Goal: Task Accomplishment & Management: Use online tool/utility

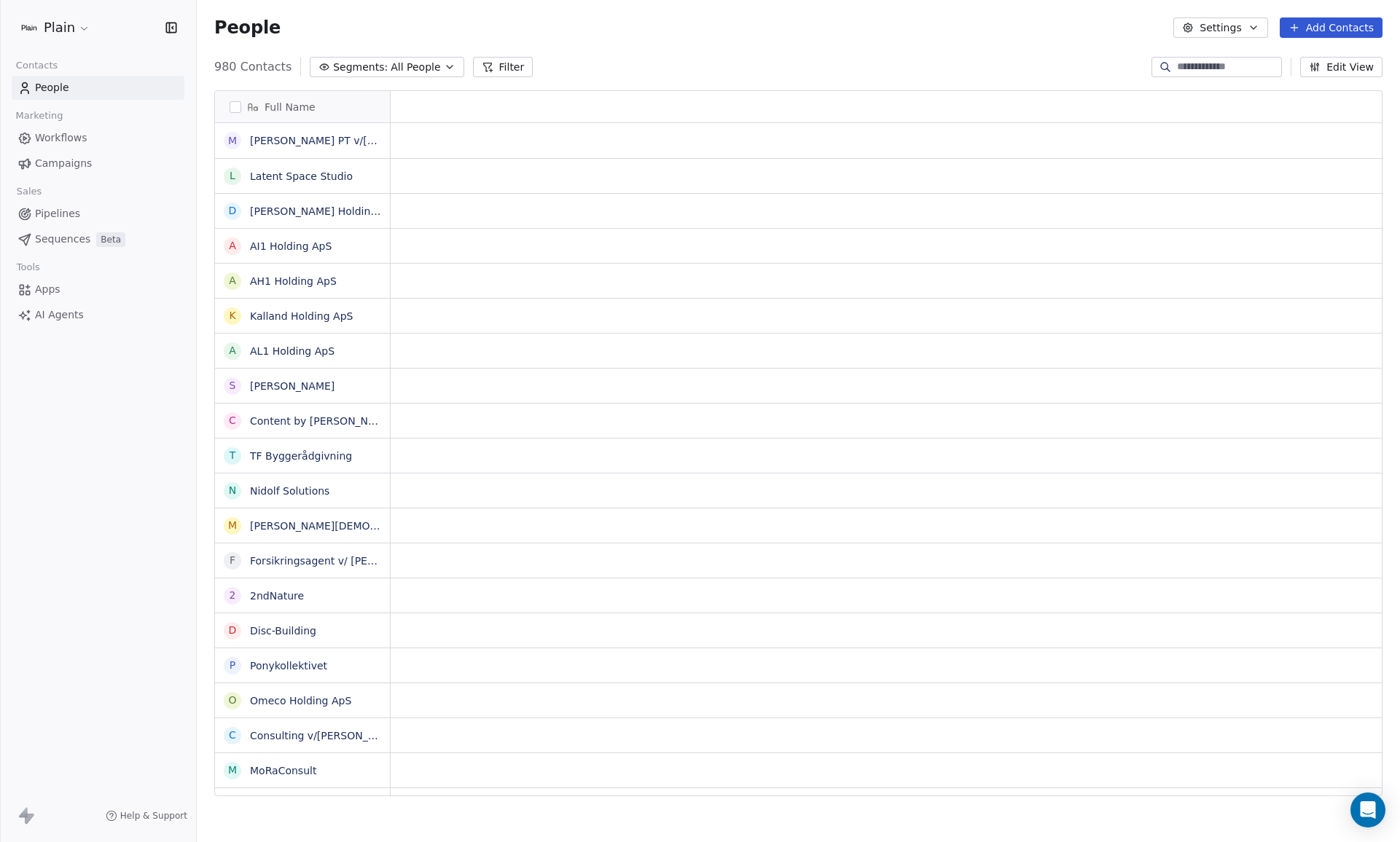
scroll to position [12, 12]
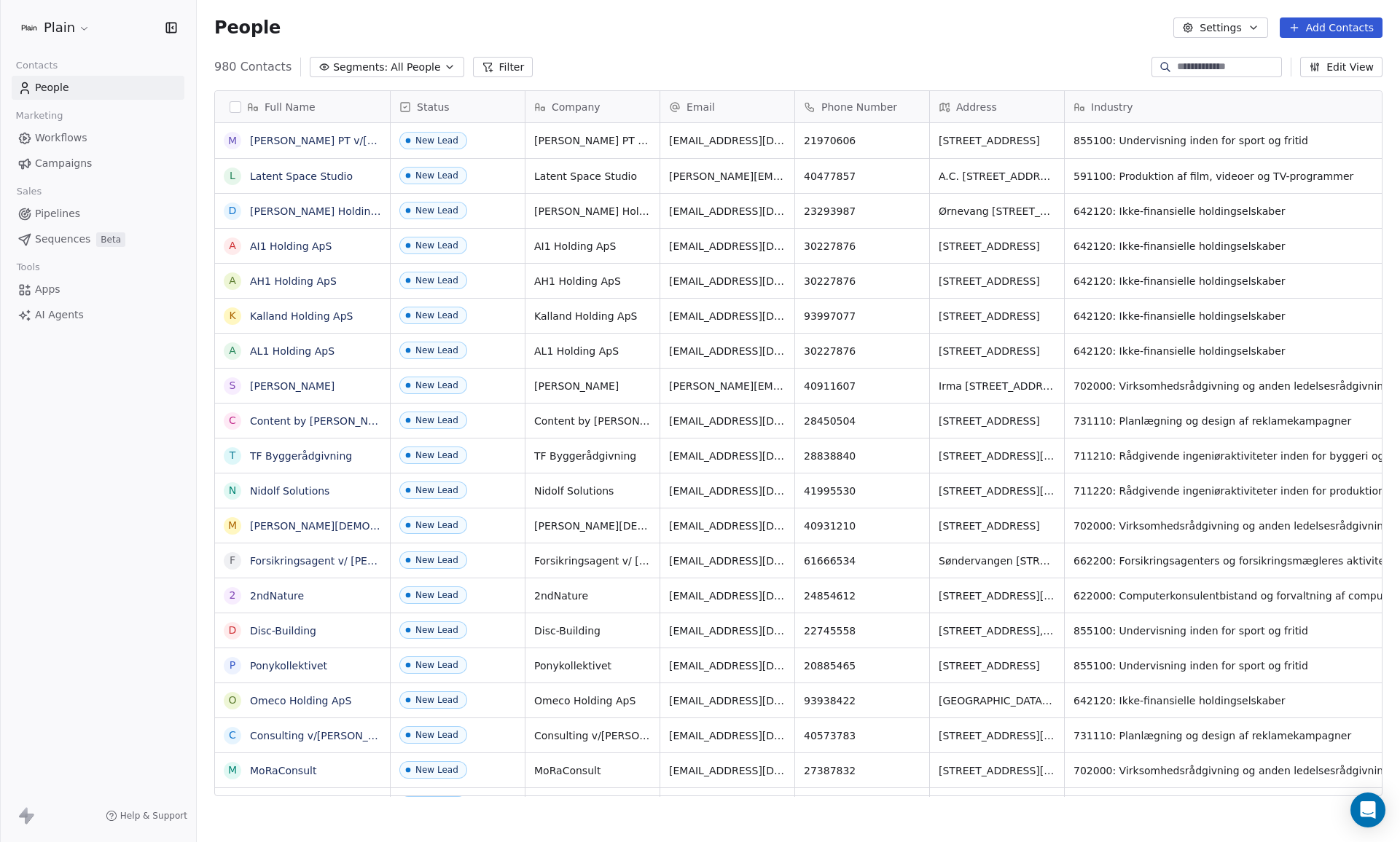
click at [58, 223] on link "Pipelines" at bounding box center [97, 213] width 173 height 24
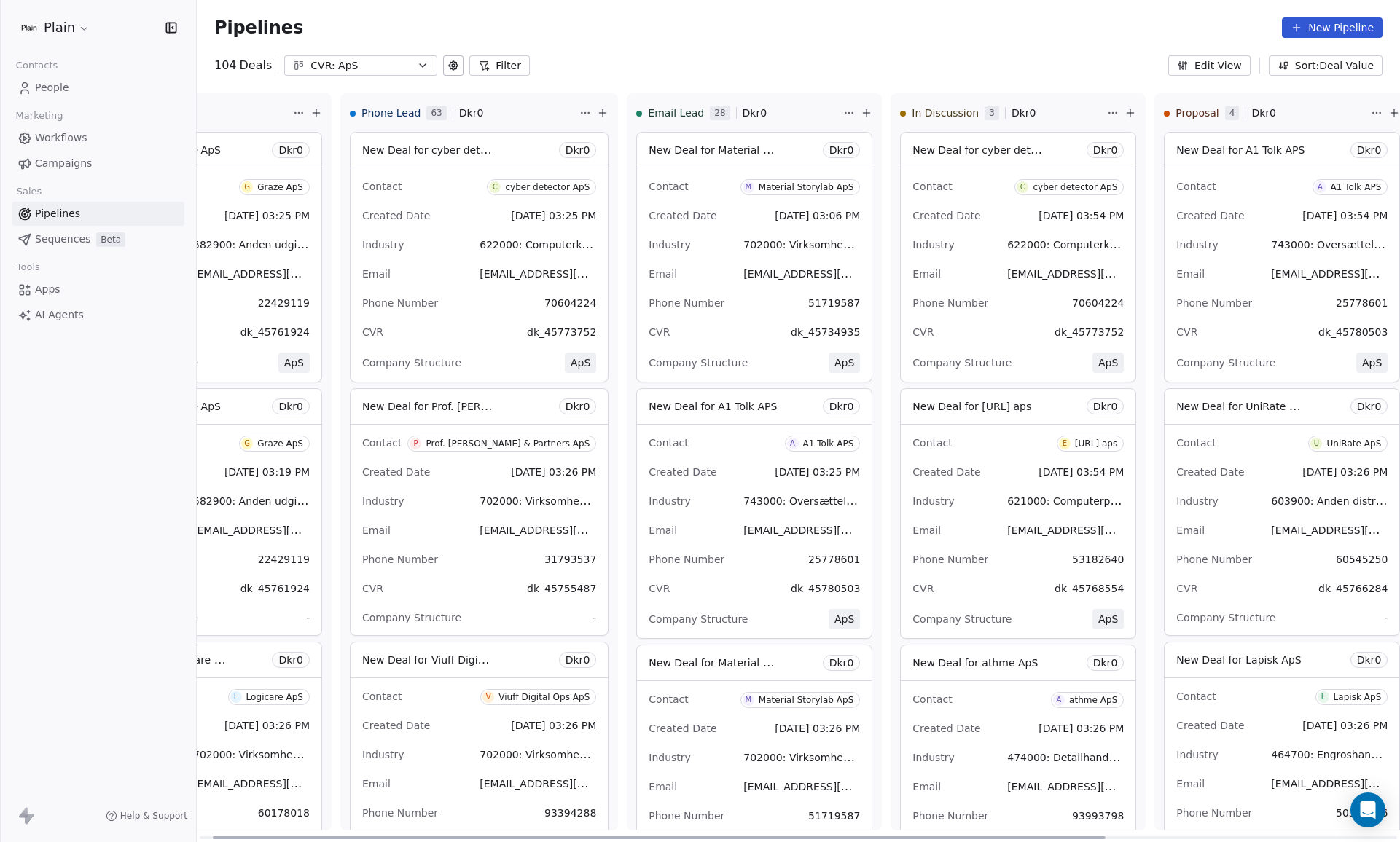
scroll to position [0, 411]
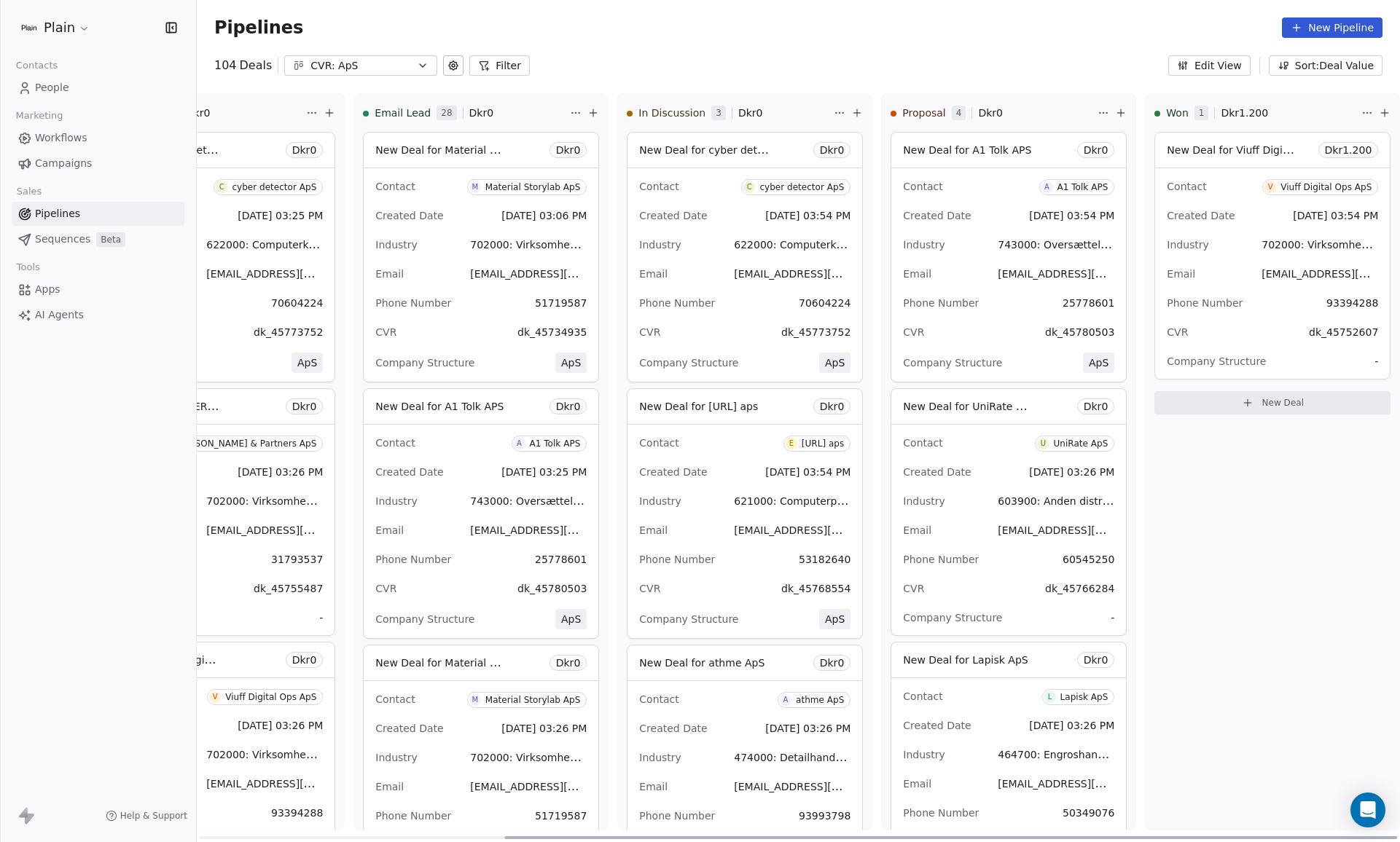
drag, startPoint x: 562, startPoint y: 835, endPoint x: 968, endPoint y: 847, distance: 406.2
click at [968, 839] on div at bounding box center [951, 838] width 893 height 3
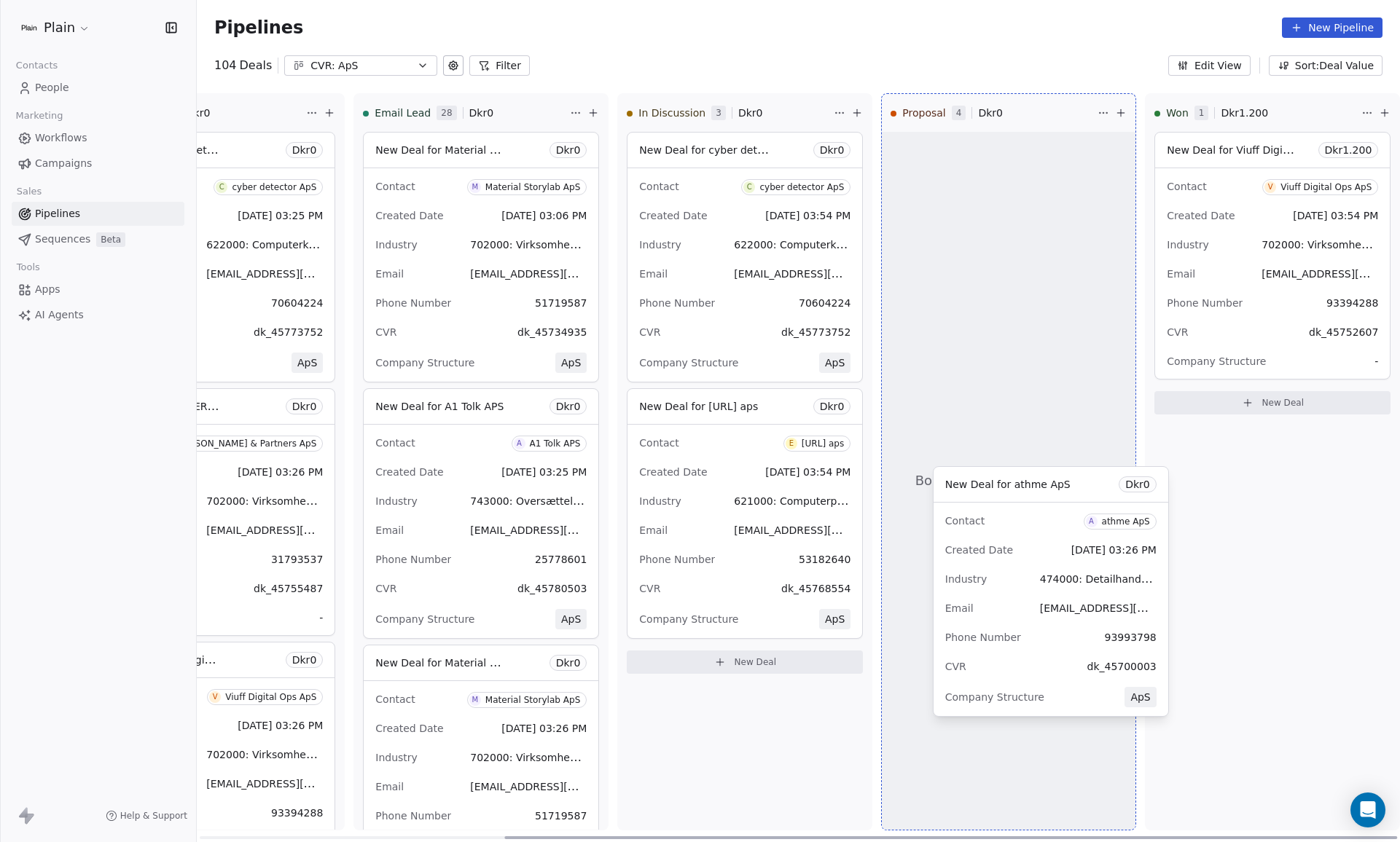
scroll to position [0, 0]
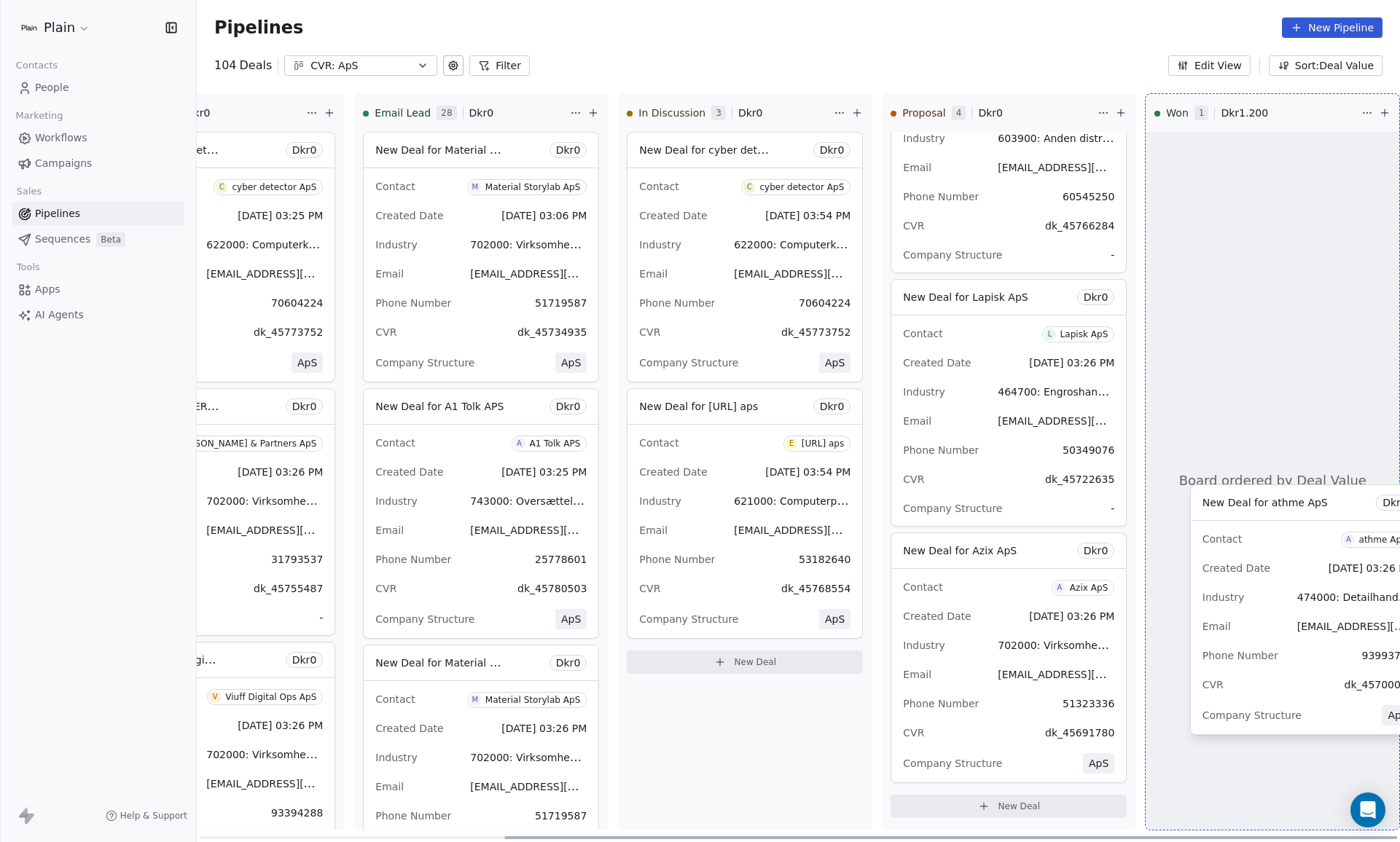
drag, startPoint x: 677, startPoint y: 624, endPoint x: 1257, endPoint y: 577, distance: 581.9
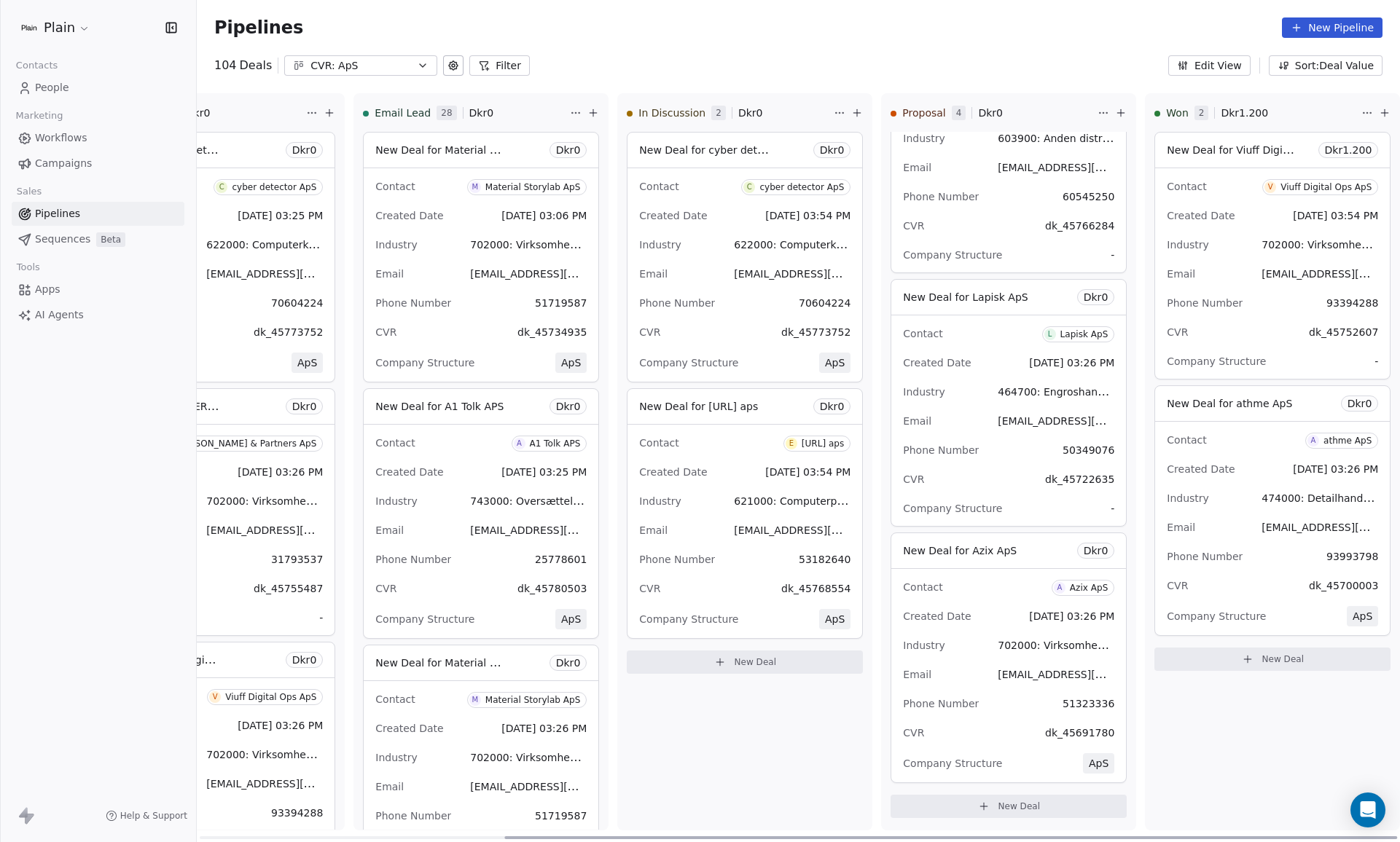
click at [1219, 493] on div "Industry 474000: Detailhandel med informations- og kommunikationsudstyr" at bounding box center [1272, 498] width 212 height 23
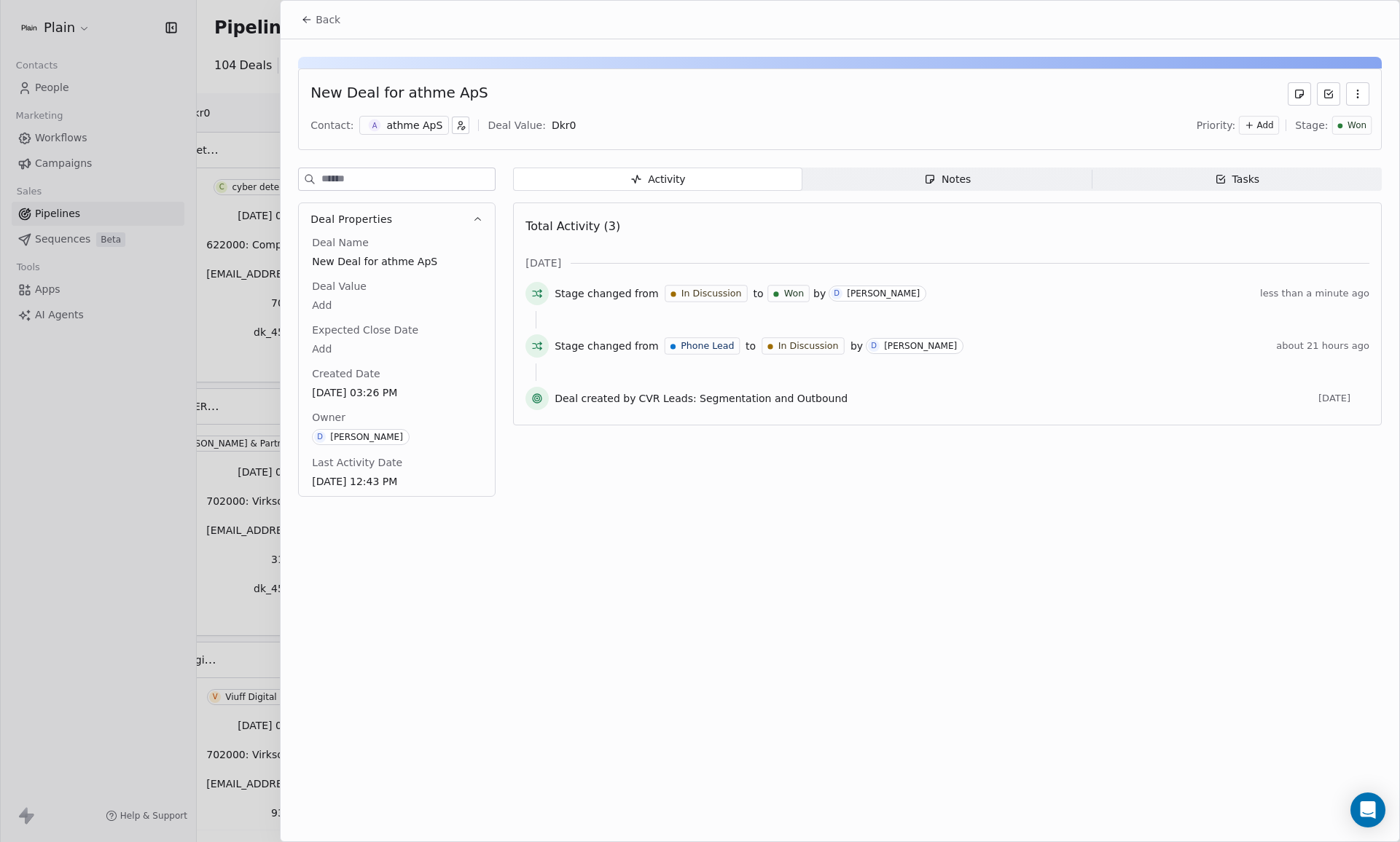
click at [555, 124] on body "Plain Contacts People Marketing Workflows Campaigns Sales Pipelines Sequences B…" at bounding box center [700, 421] width 1400 height 842
type input "*****"
click at [131, 444] on div at bounding box center [700, 421] width 1400 height 842
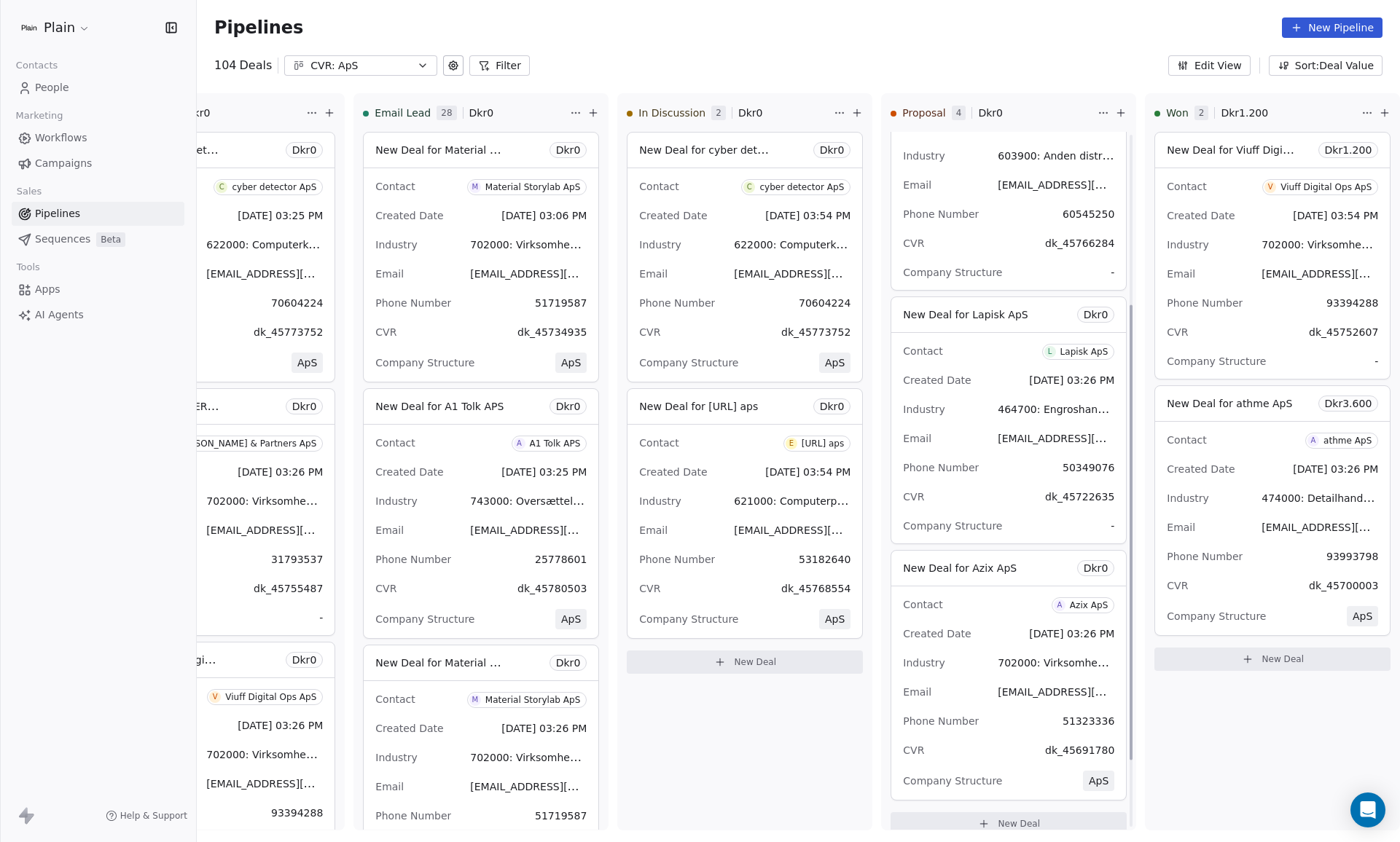
scroll to position [363, 0]
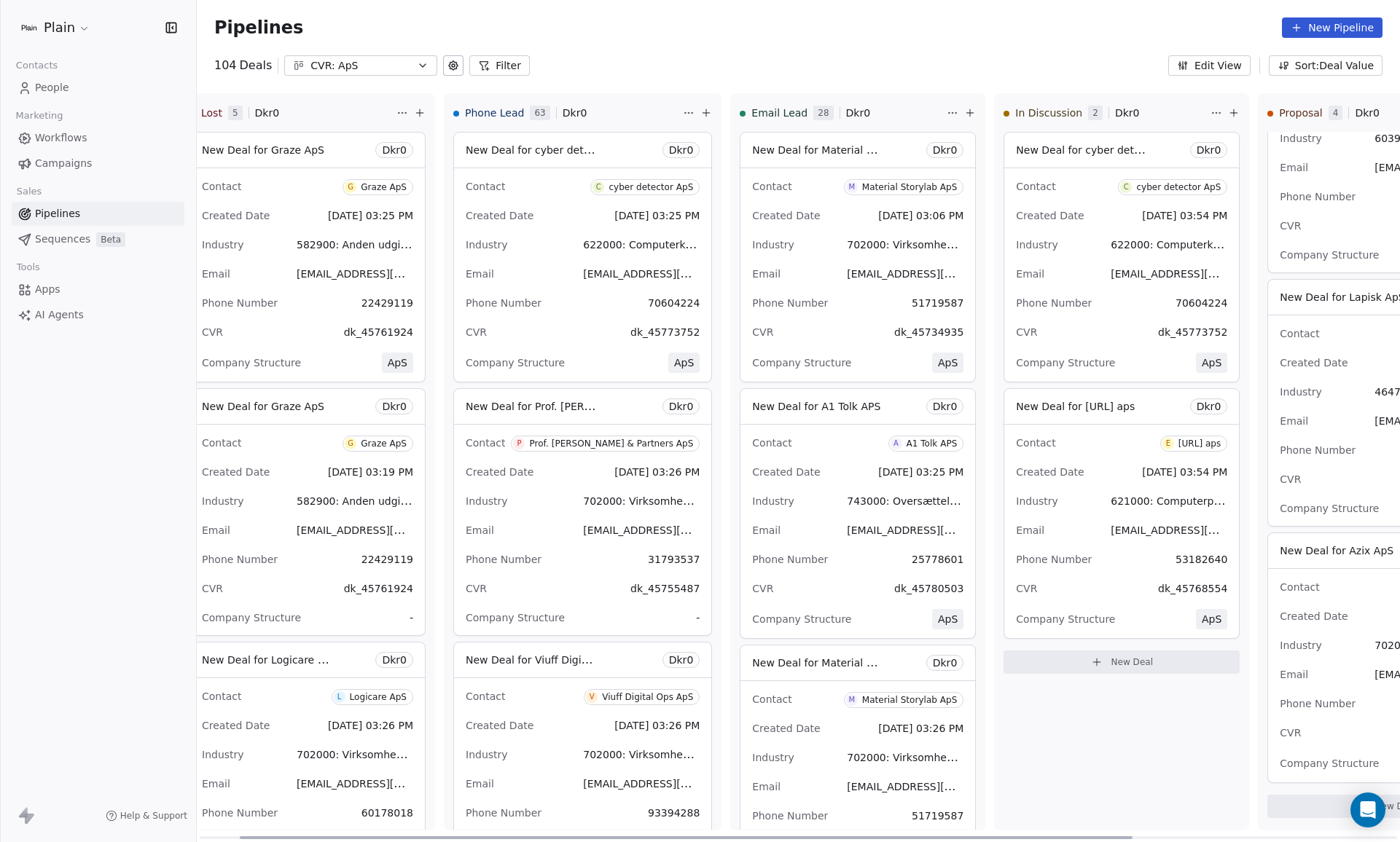
drag, startPoint x: 695, startPoint y: 838, endPoint x: 383, endPoint y: 779, distance: 317.5
click at [409, 837] on div at bounding box center [686, 838] width 893 height 3
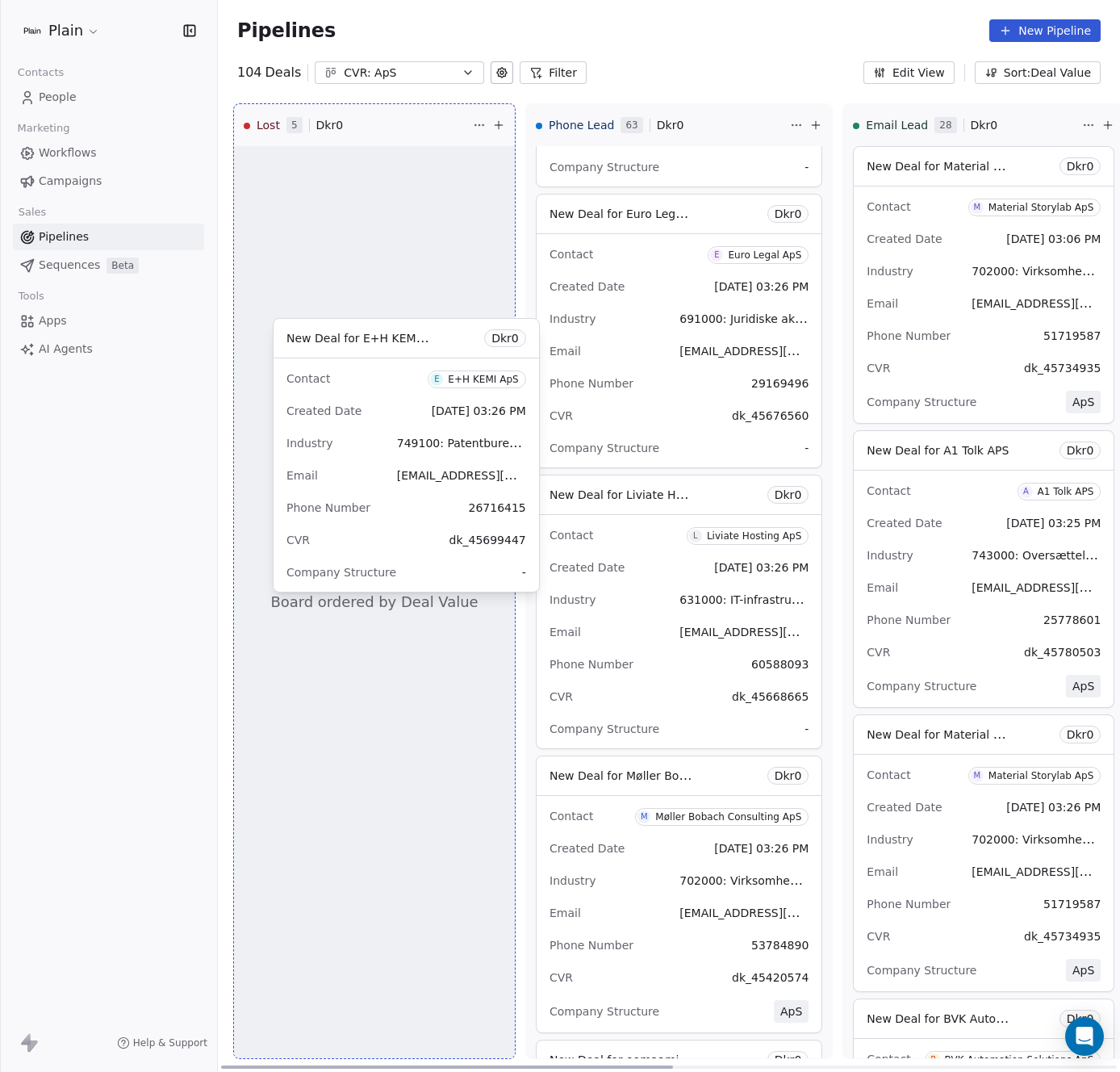
scroll to position [0, 0]
drag, startPoint x: 472, startPoint y: 312, endPoint x: 373, endPoint y: 411, distance: 140.0
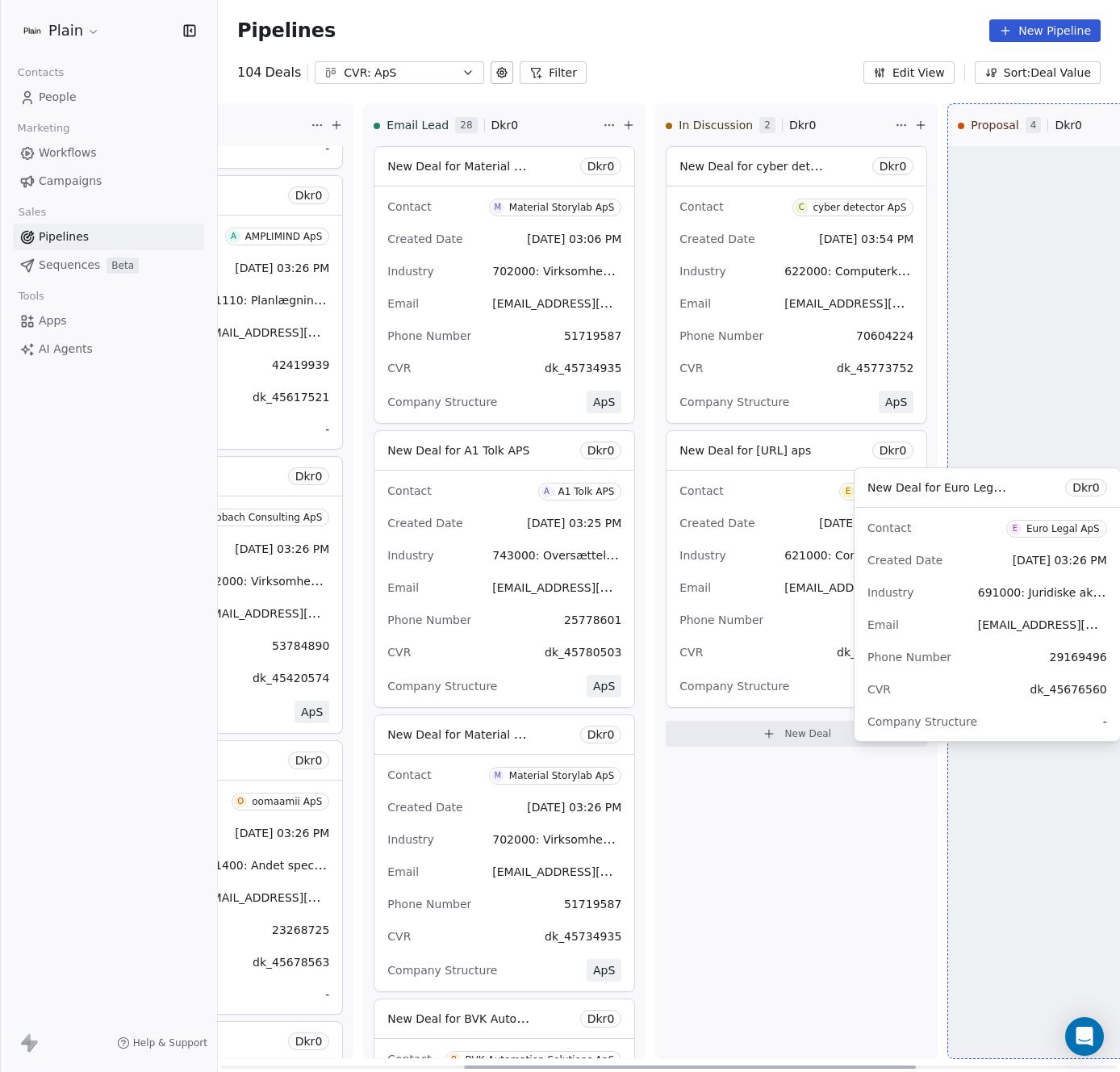
scroll to position [0, 485]
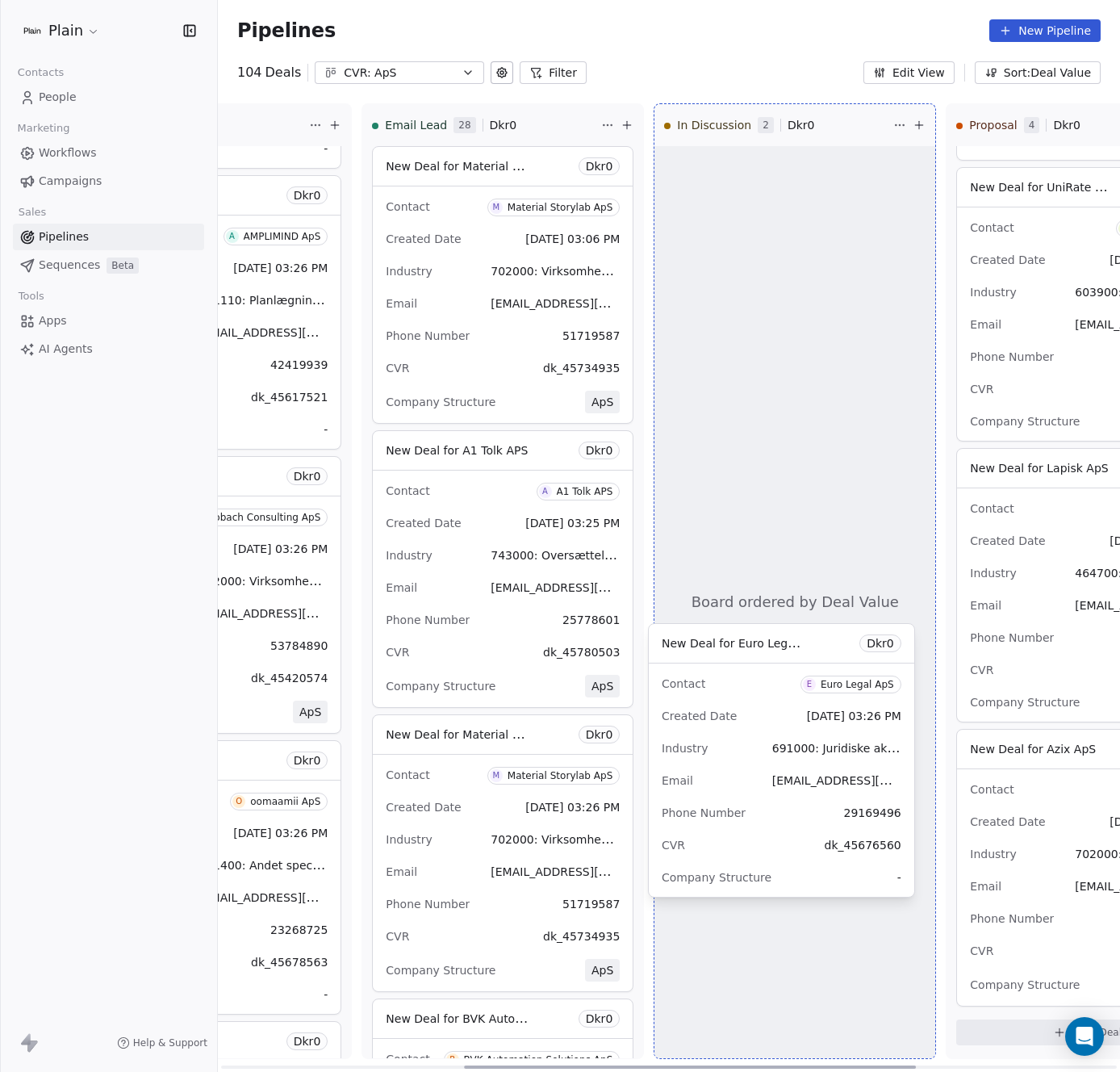
drag, startPoint x: 611, startPoint y: 539, endPoint x: 718, endPoint y: 706, distance: 198.3
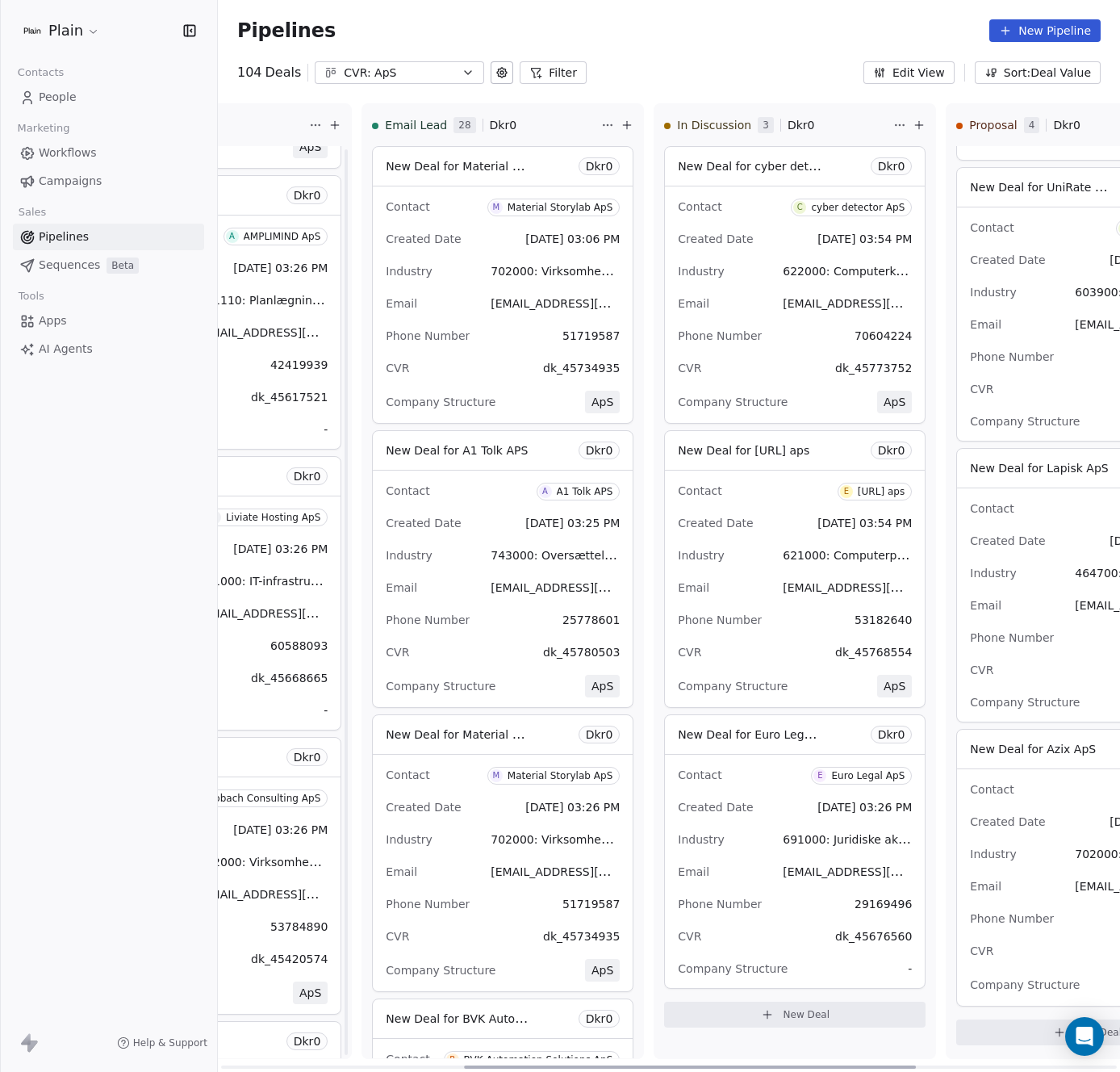
scroll to position [536, 0]
click at [728, 819] on div "Created Date [DATE] 03:26 PM" at bounding box center [794, 807] width 234 height 26
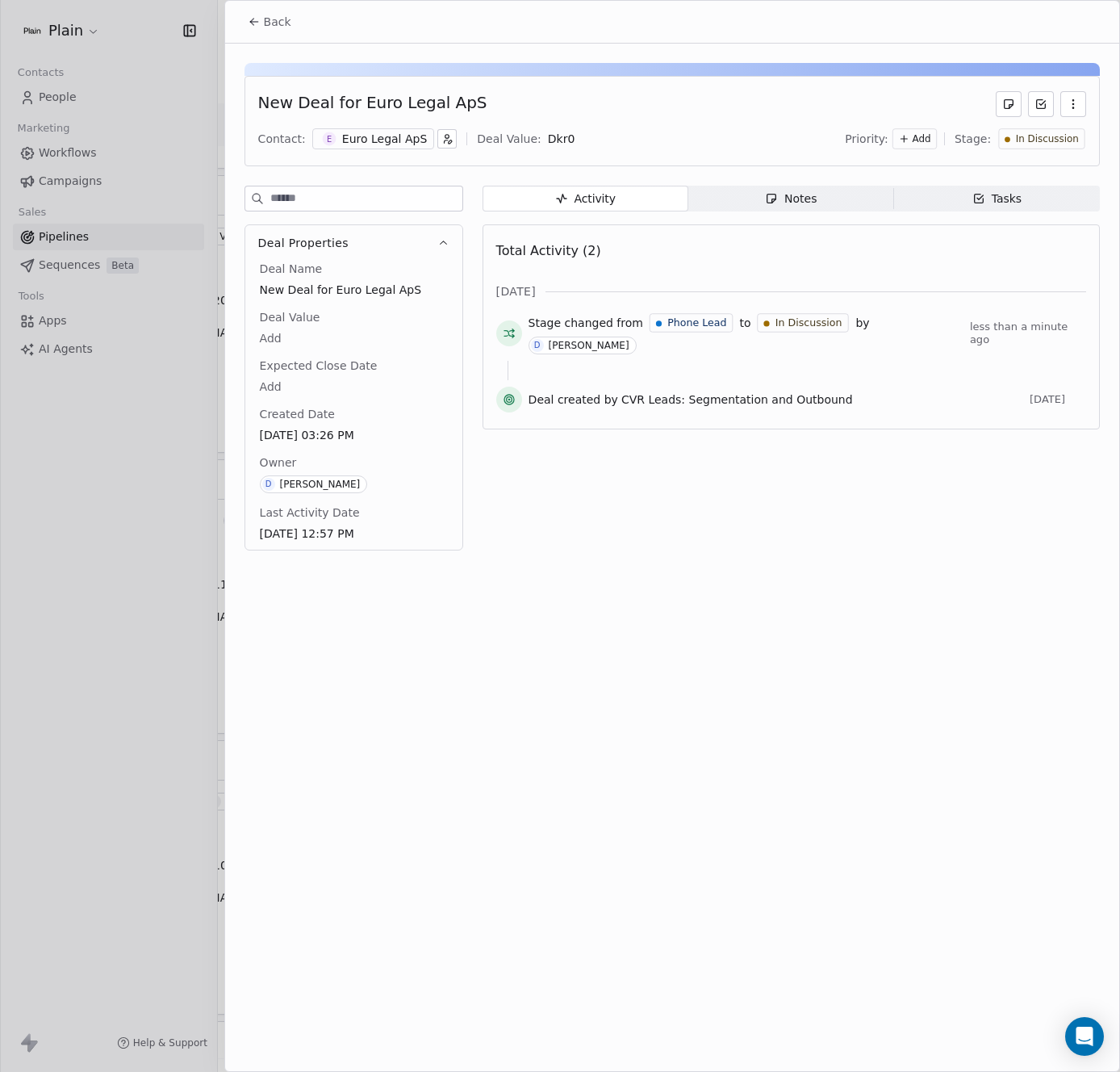
click at [825, 198] on span "Notes Notes" at bounding box center [791, 198] width 206 height 26
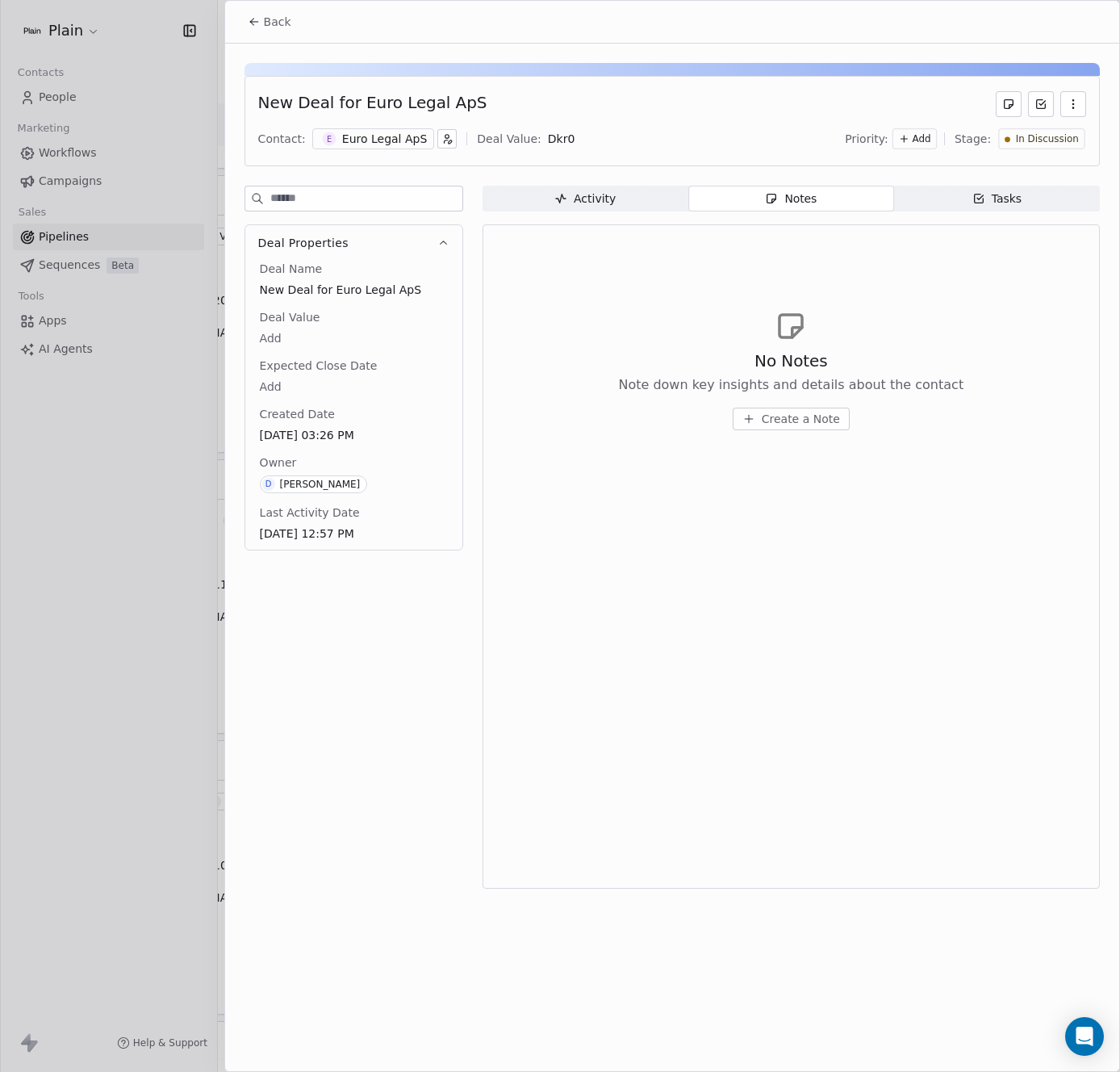
click at [789, 415] on span "Create a Note" at bounding box center [801, 419] width 78 height 16
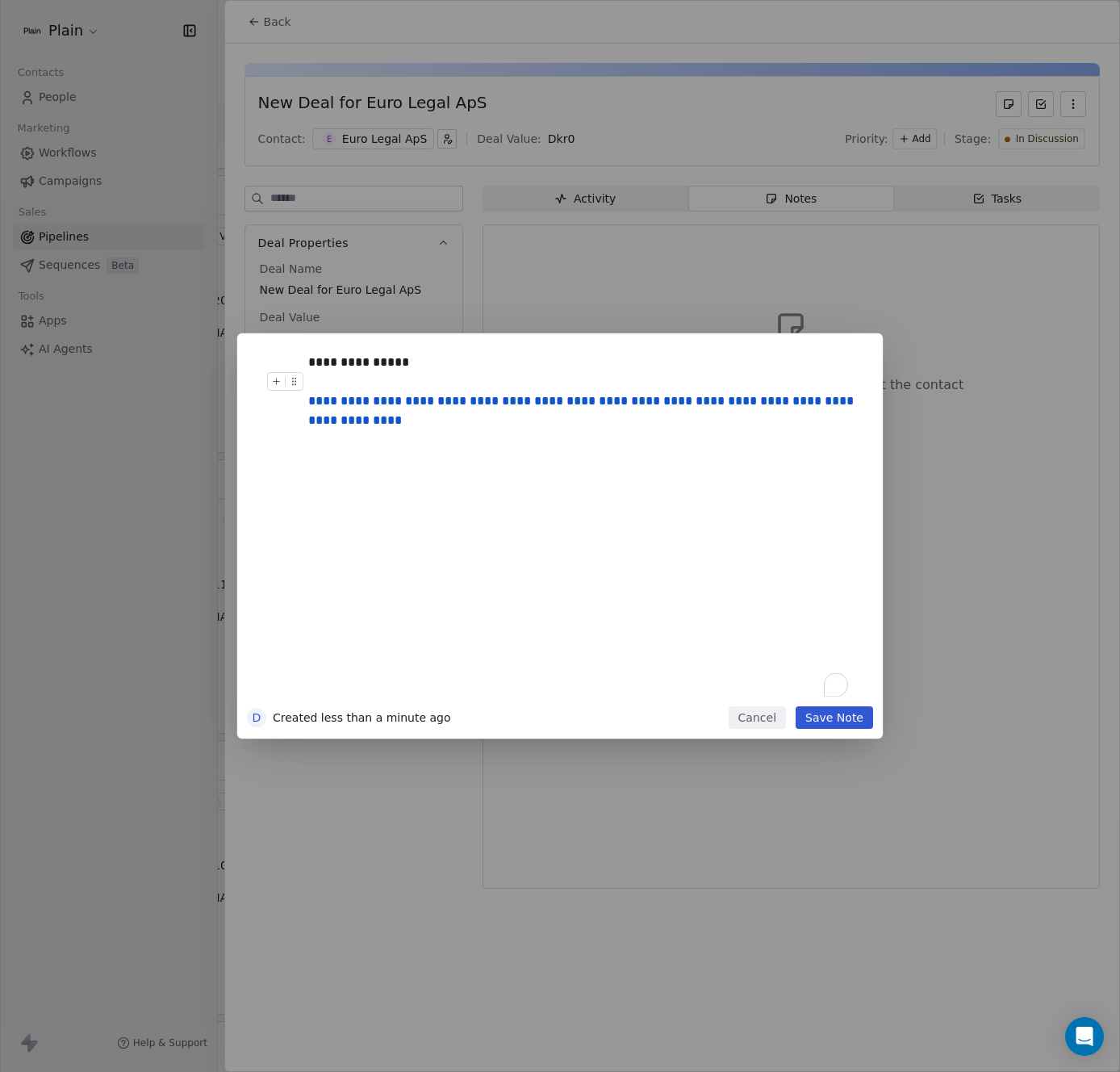
click at [432, 382] on div "To enrich screen reader interactions, please activate Accessibility in Grammarl…" at bounding box center [584, 382] width 552 height 20
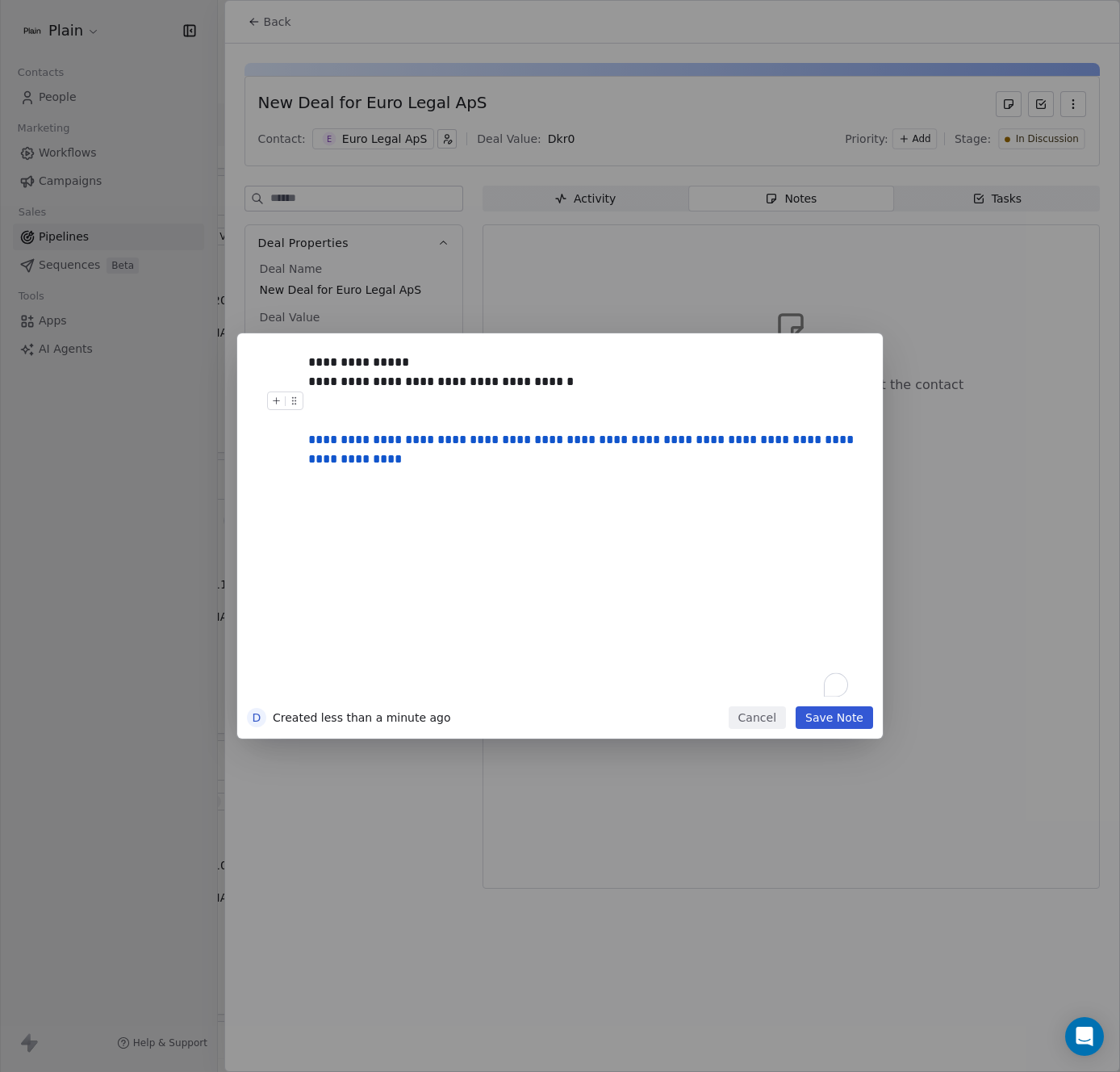
click at [326, 398] on div "To enrich screen reader interactions, please activate Accessibility in Grammarl…" at bounding box center [584, 401] width 552 height 20
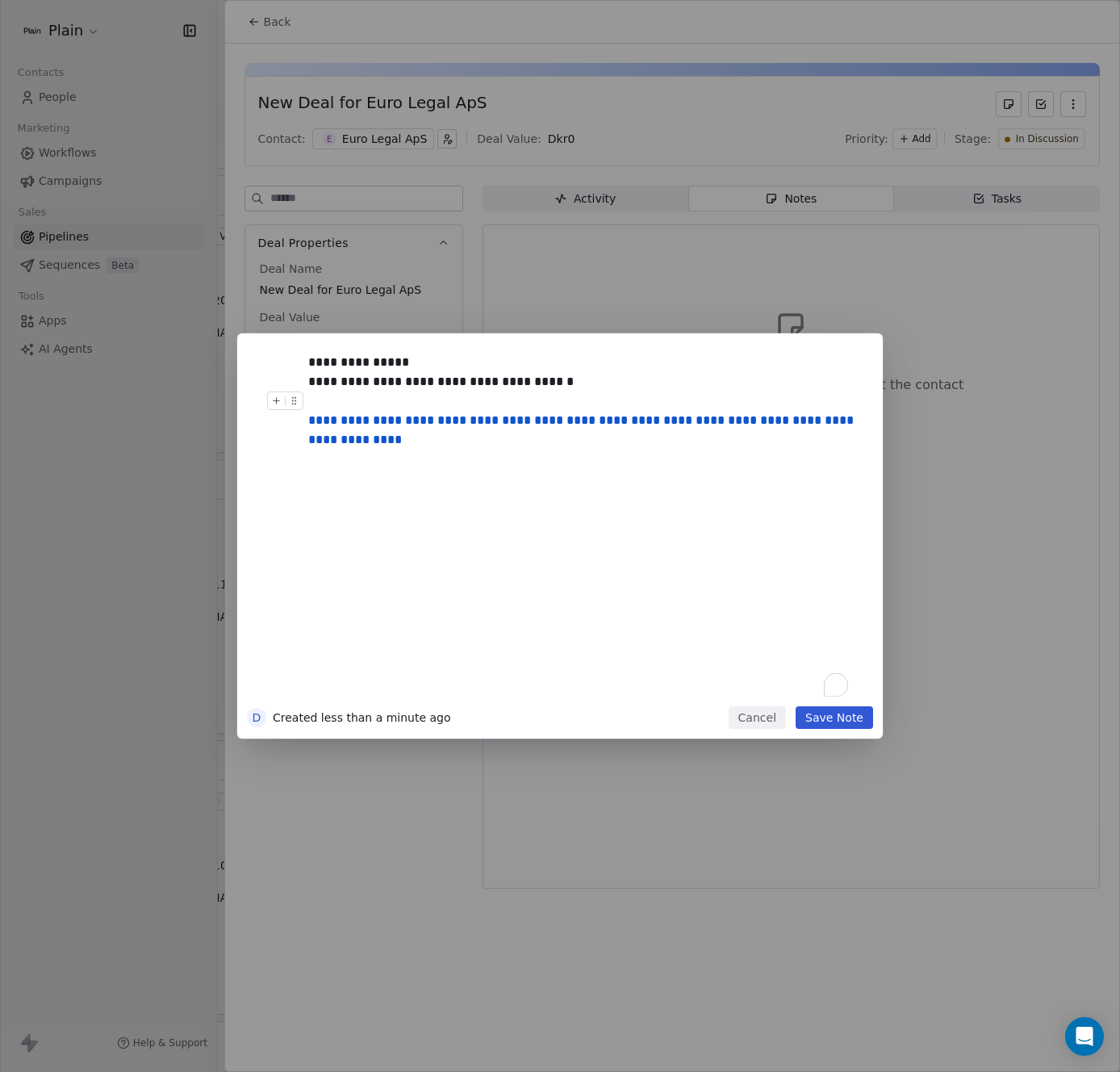
click at [527, 400] on div "To enrich screen reader interactions, please activate Accessibility in Grammarl…" at bounding box center [584, 401] width 552 height 20
click at [603, 475] on div "**********" at bounding box center [584, 525] width 552 height 344
click at [840, 718] on button "Save Note" at bounding box center [834, 717] width 77 height 23
